Goal: Task Accomplishment & Management: Use online tool/utility

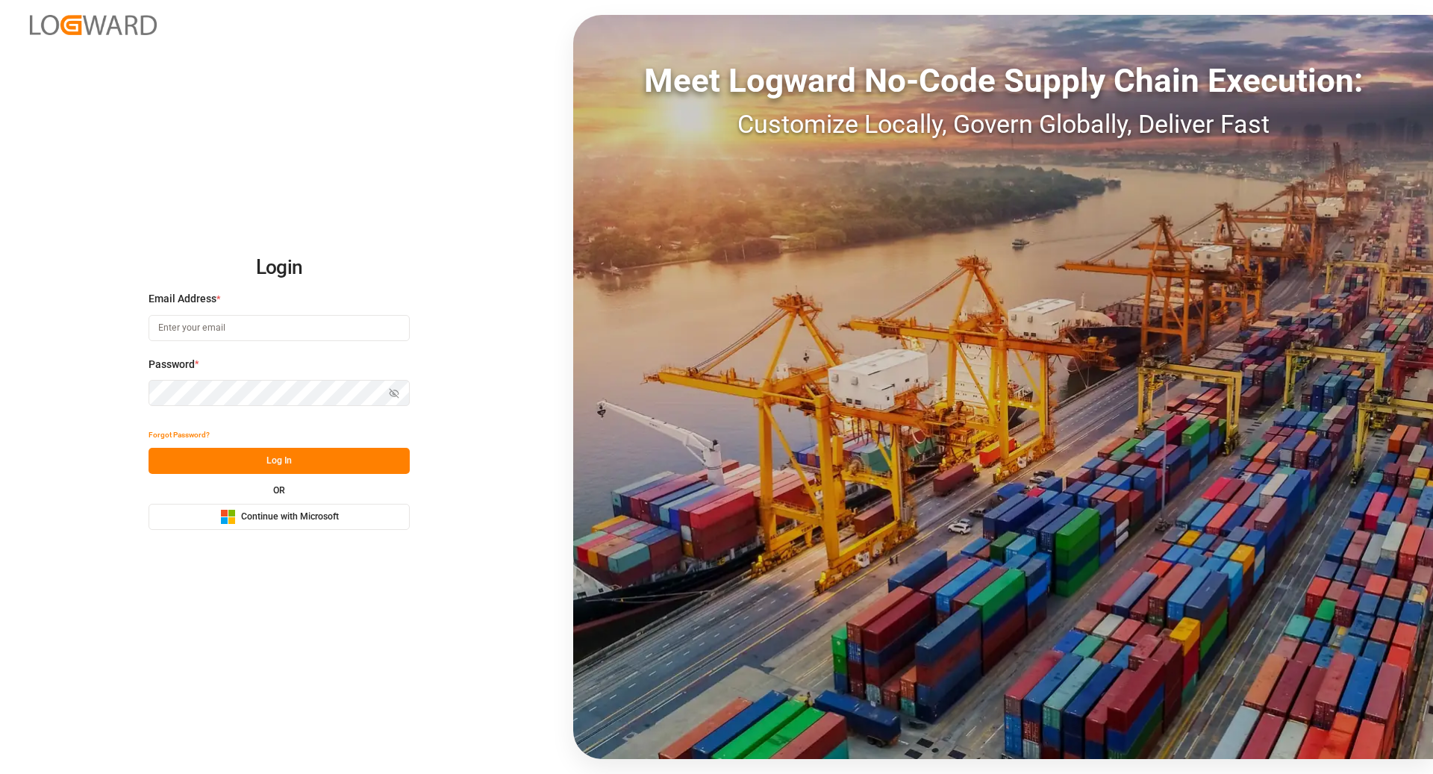
click at [323, 510] on div "Microsoft Logo Continue with Microsoft" at bounding box center [279, 517] width 119 height 16
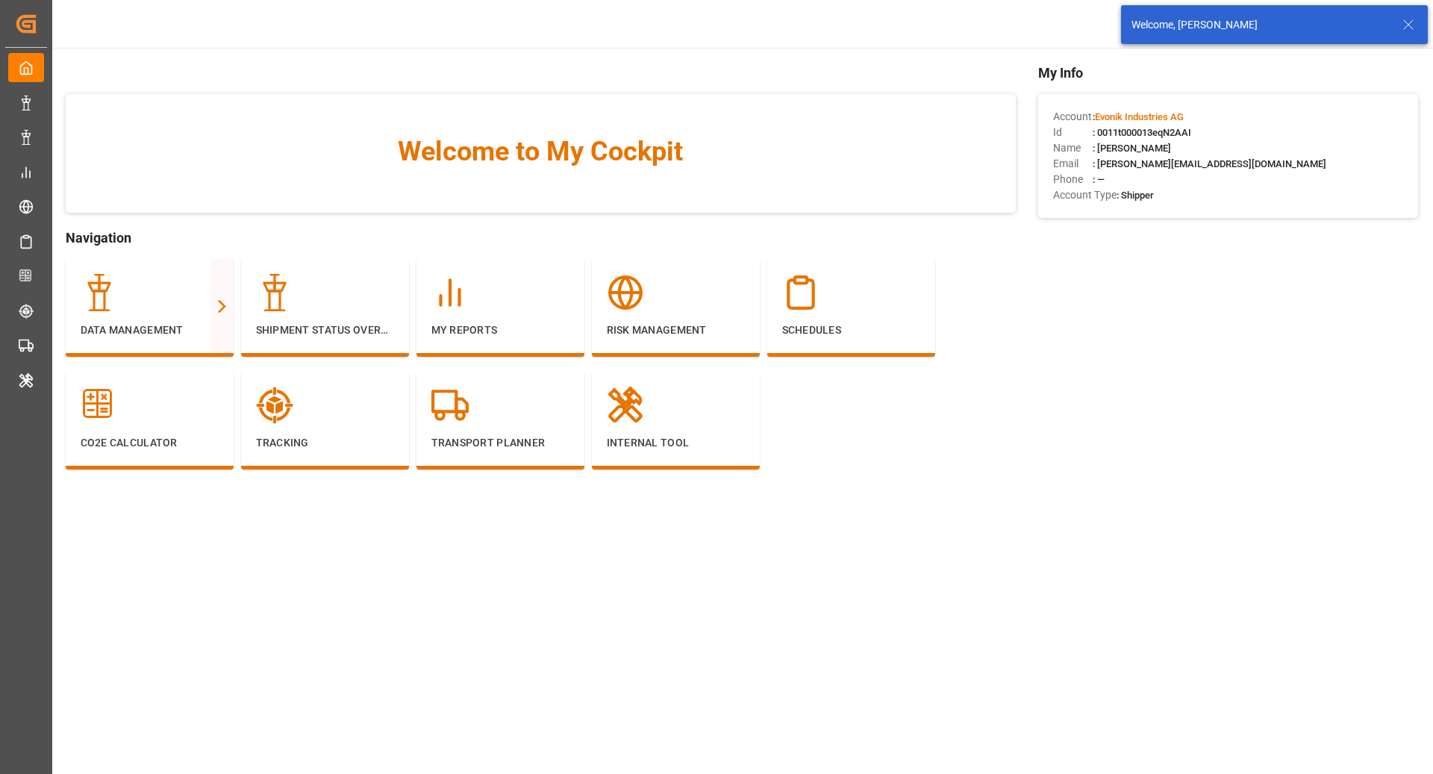
click at [1407, 23] on line at bounding box center [1408, 24] width 9 height 9
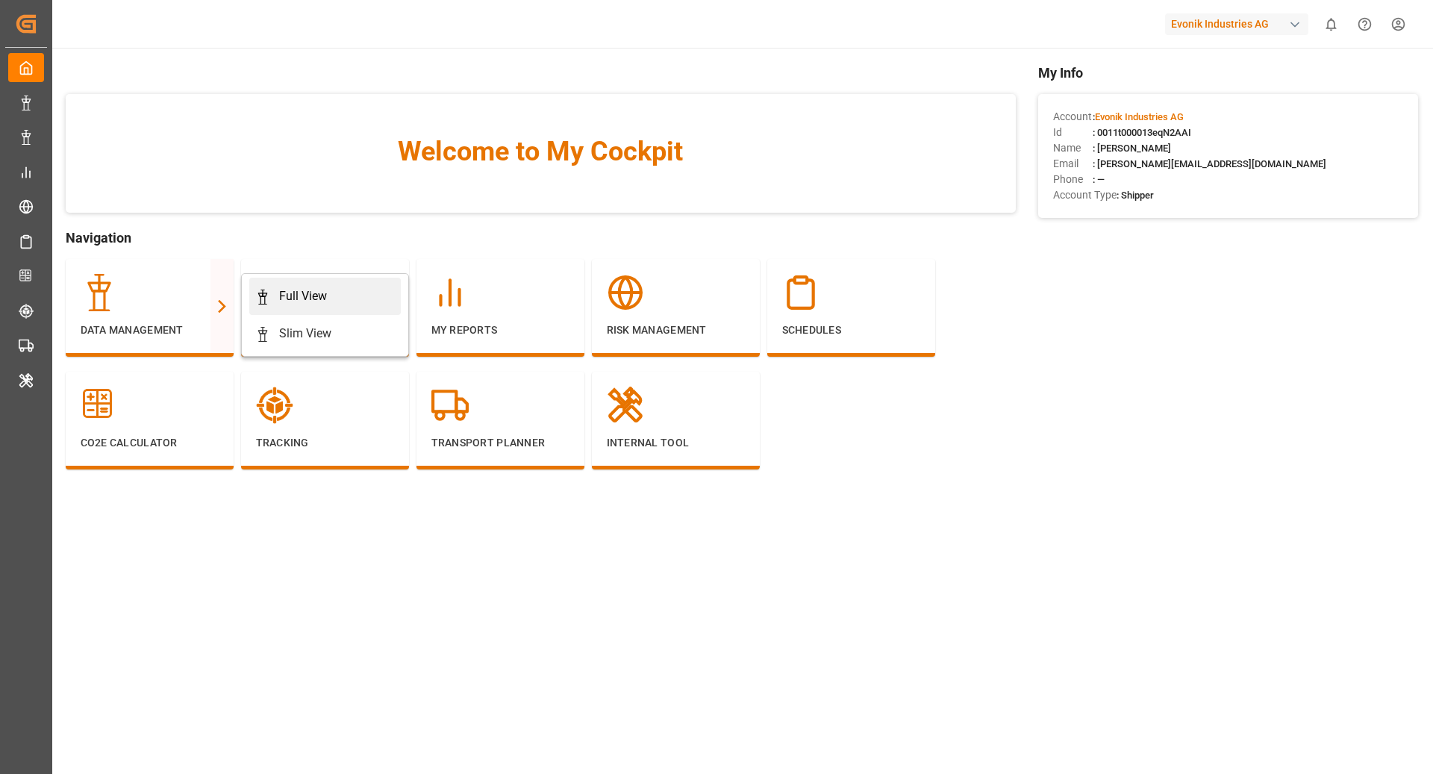
click at [296, 307] on link "Full View" at bounding box center [325, 296] width 152 height 37
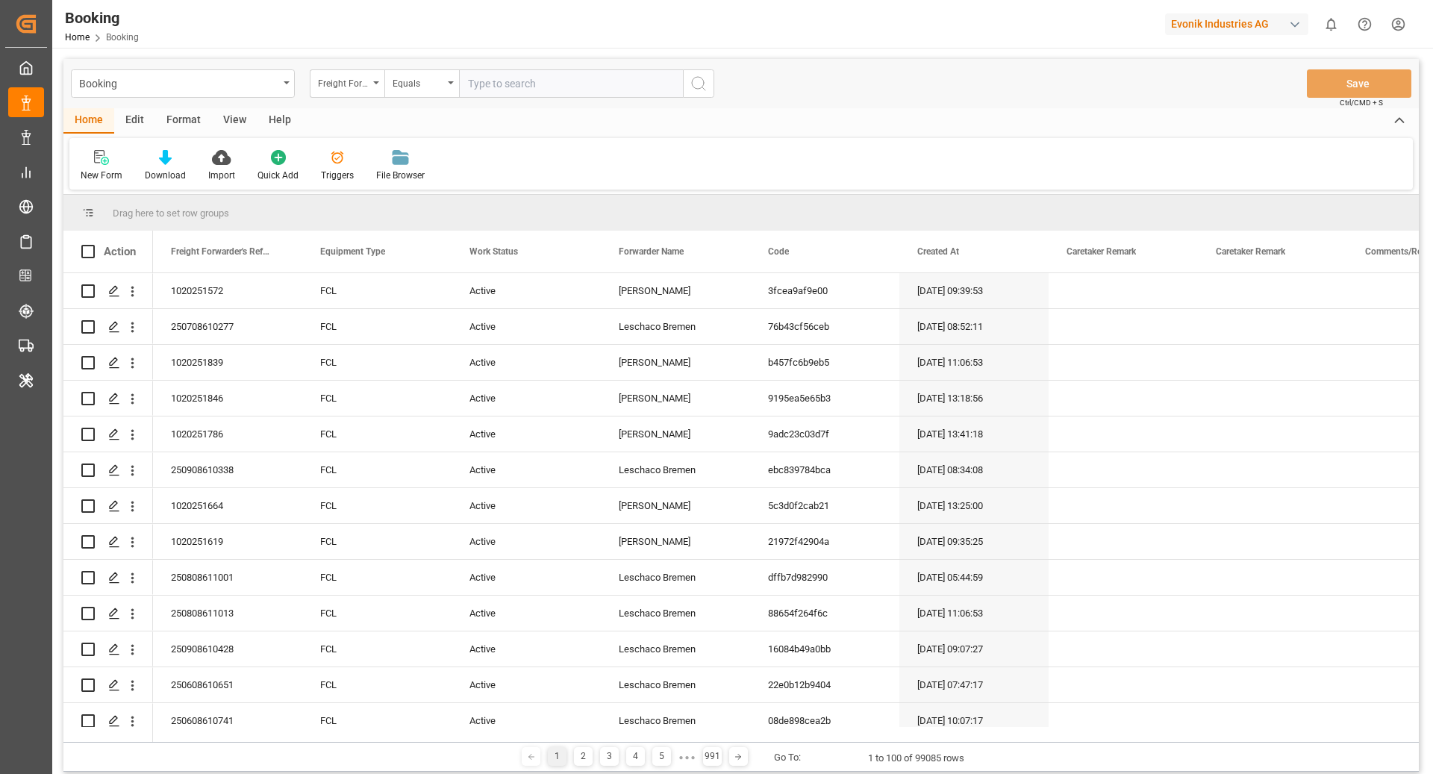
click at [175, 119] on div "Format" at bounding box center [183, 120] width 57 height 25
click at [104, 167] on div "Filter Rows" at bounding box center [102, 165] width 66 height 33
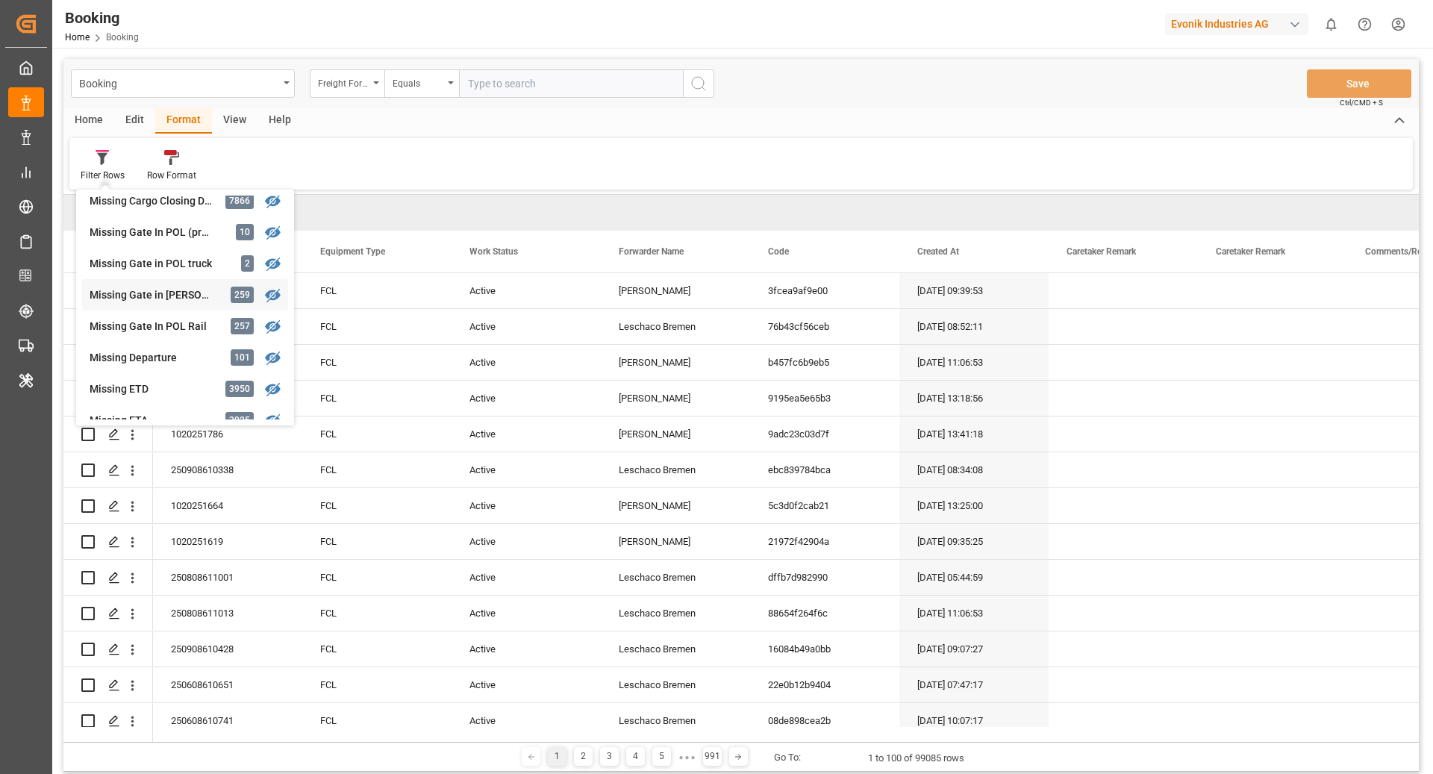
scroll to position [196, 0]
click at [156, 326] on div "Missing Gate In POL Rail" at bounding box center [155, 329] width 131 height 16
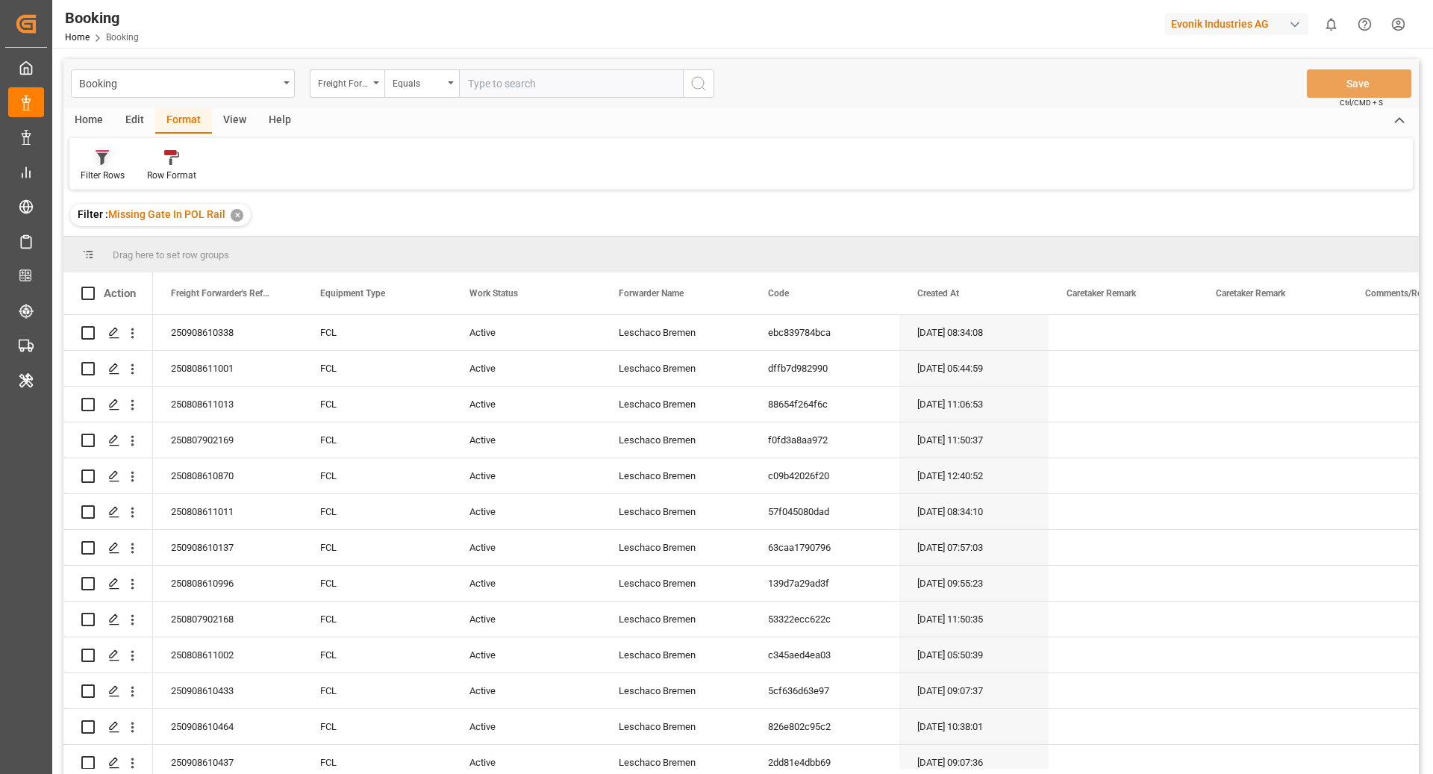
click at [104, 178] on div "Filter Rows" at bounding box center [103, 175] width 44 height 13
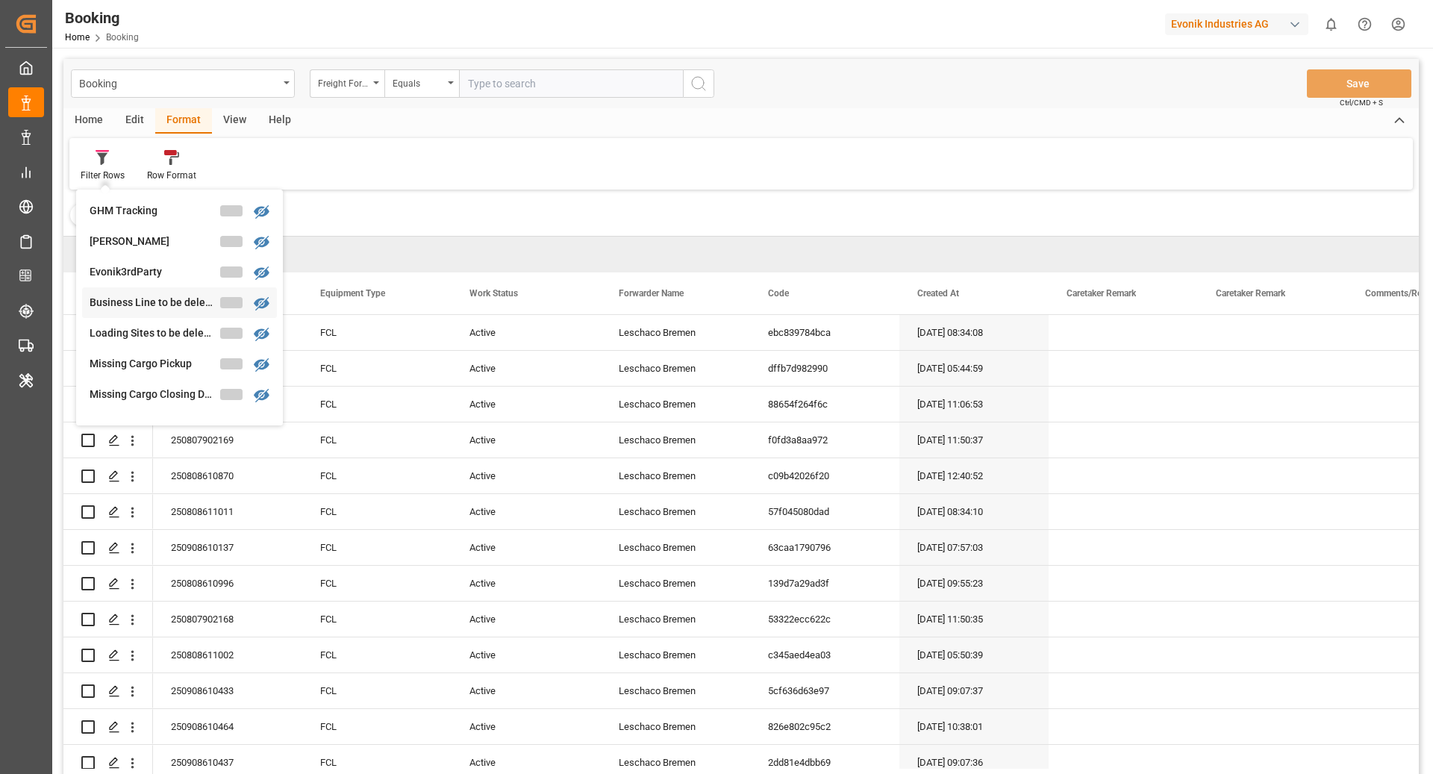
scroll to position [117, 0]
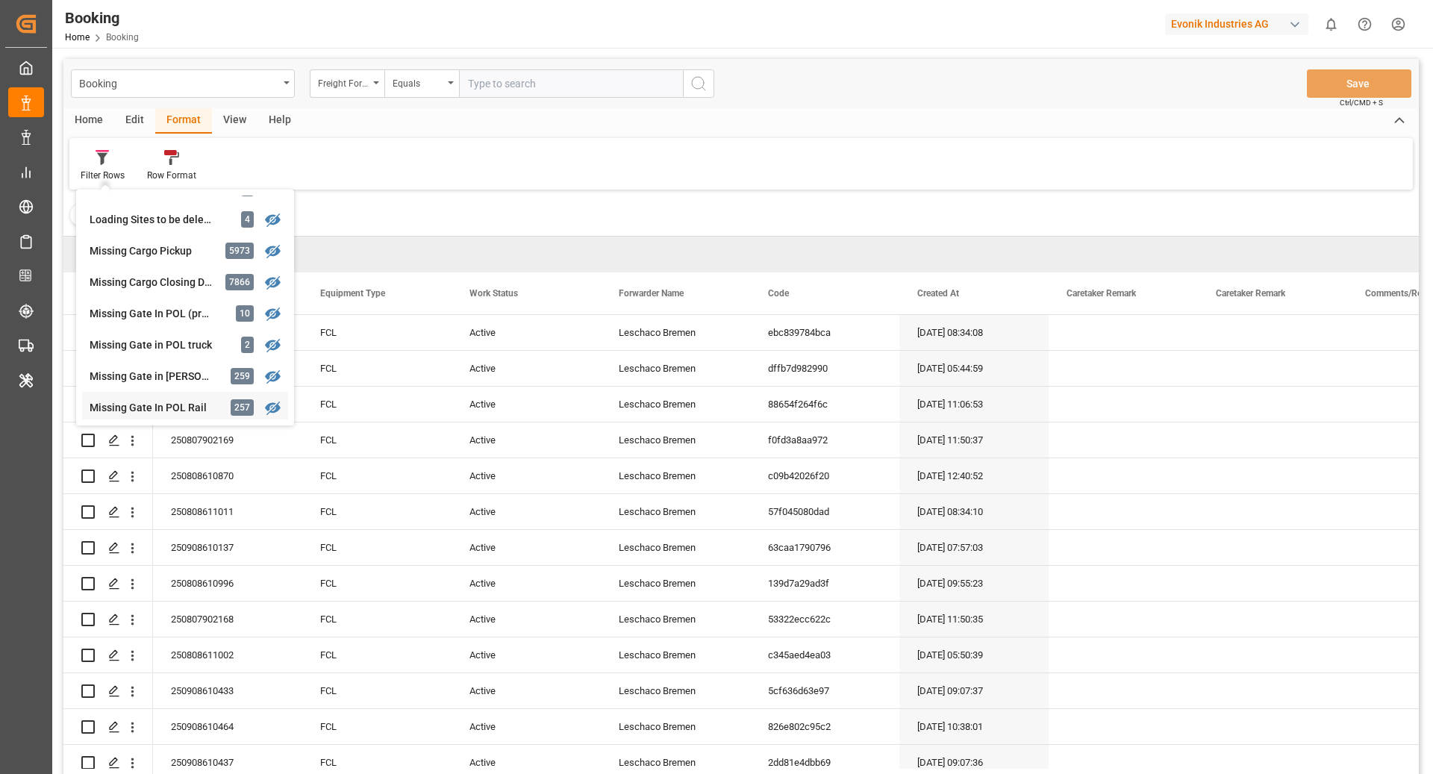
click at [180, 405] on div "Missing Gate In POL Rail" at bounding box center [155, 408] width 131 height 16
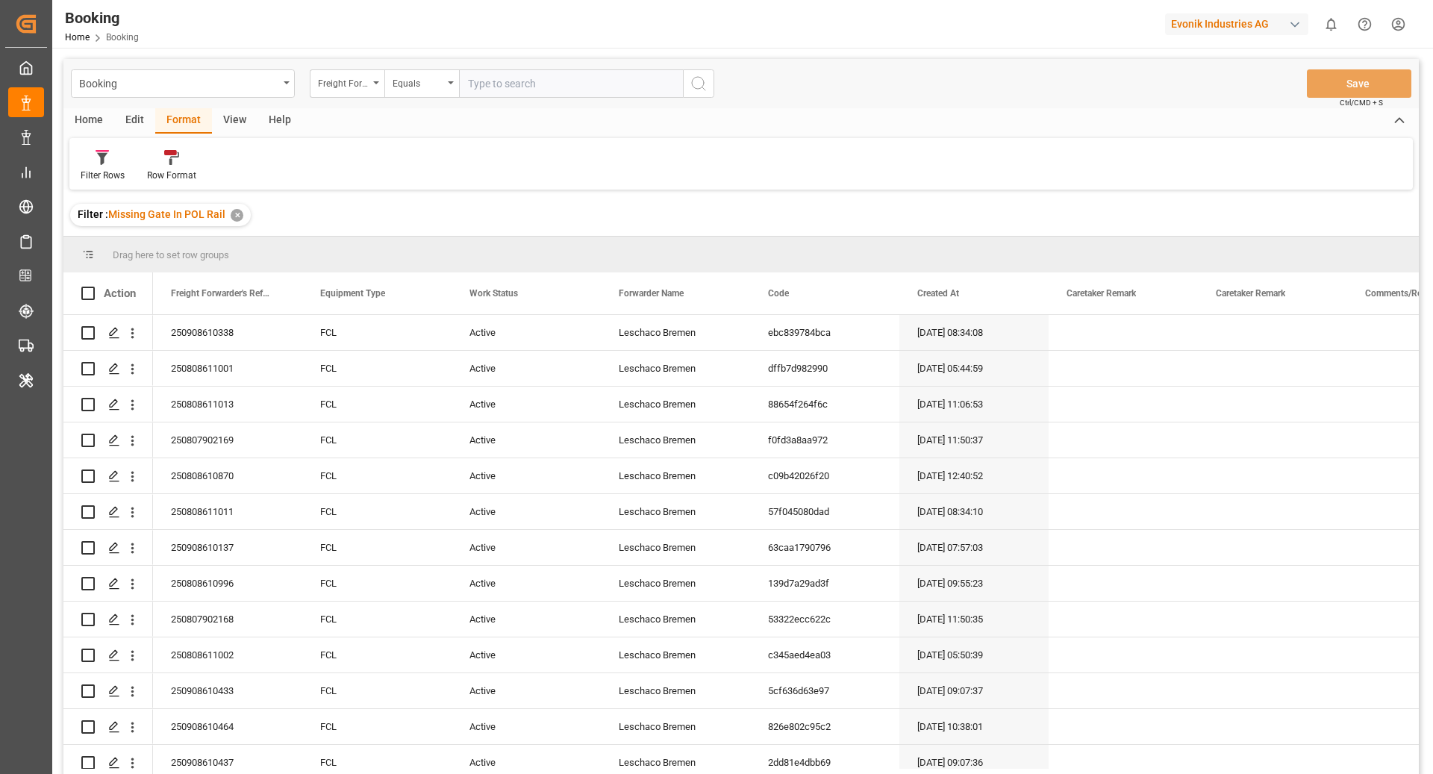
click at [228, 108] on div "View" at bounding box center [235, 120] width 46 height 25
click at [113, 165] on div "Default" at bounding box center [95, 165] width 52 height 33
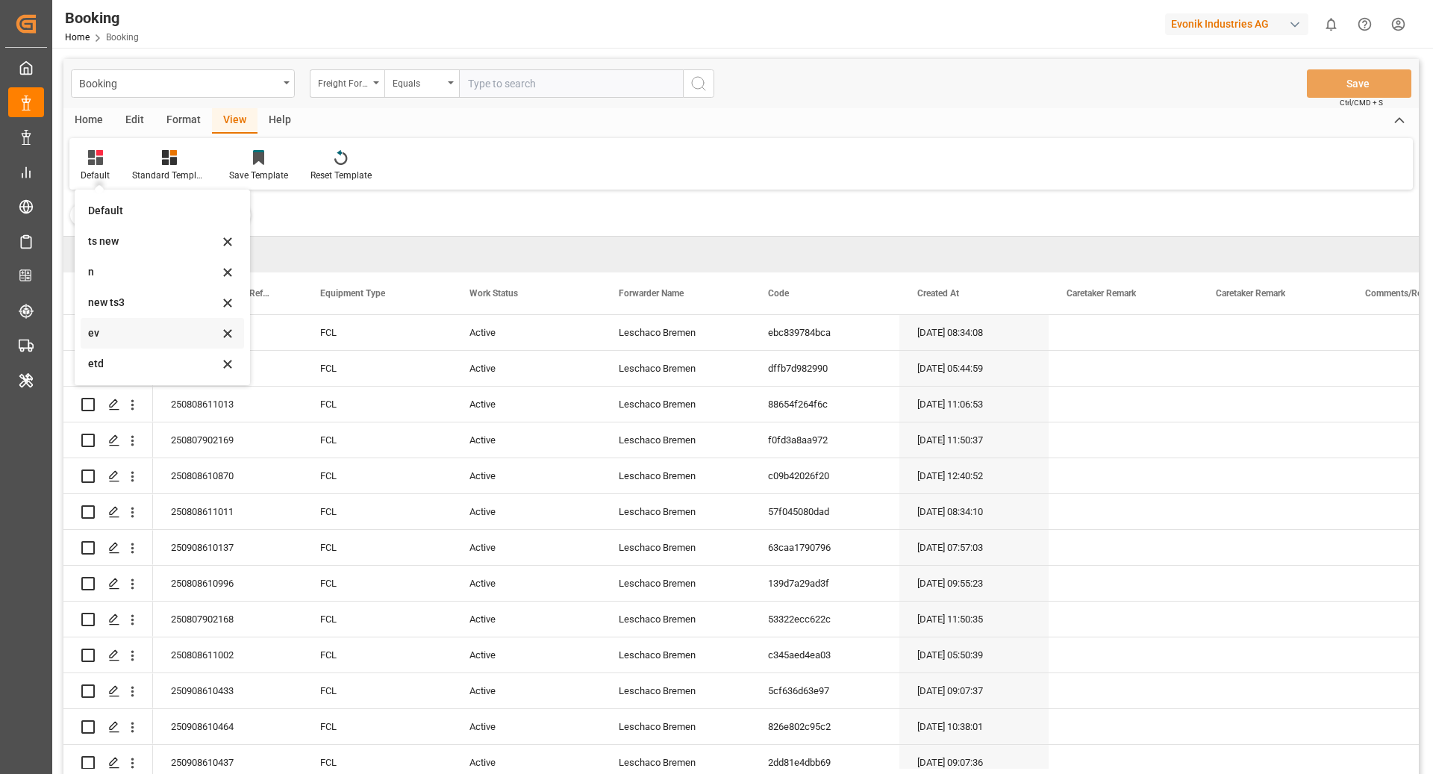
click at [157, 335] on div "ev" at bounding box center [153, 333] width 131 height 16
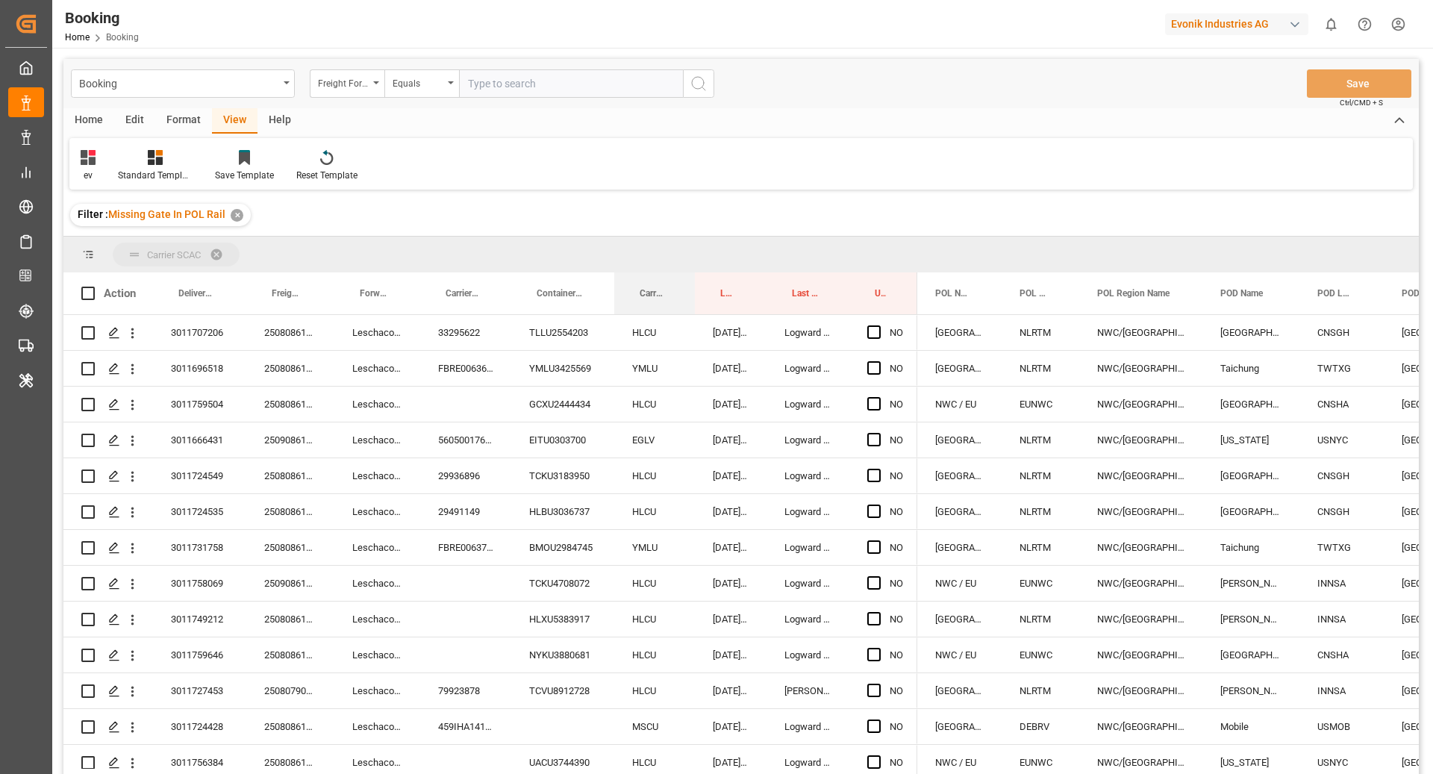
drag, startPoint x: 647, startPoint y: 299, endPoint x: 642, endPoint y: 250, distance: 49.5
